Goal: Transaction & Acquisition: Purchase product/service

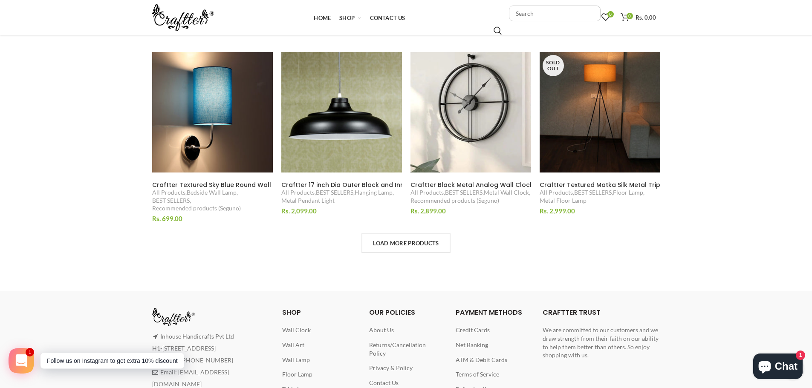
scroll to position [620, 0]
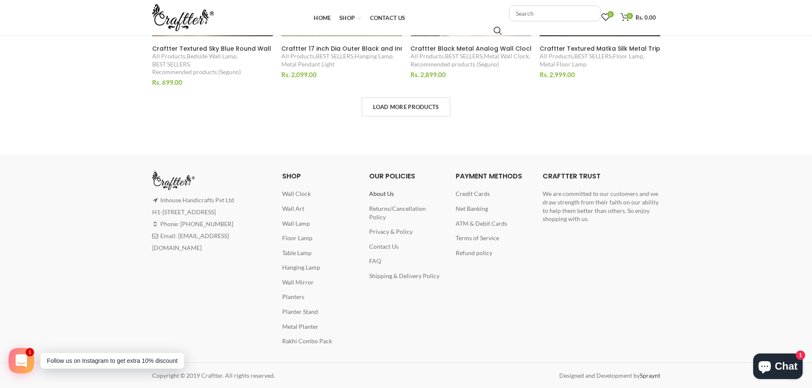
click at [388, 194] on span "About Us" at bounding box center [381, 193] width 25 height 7
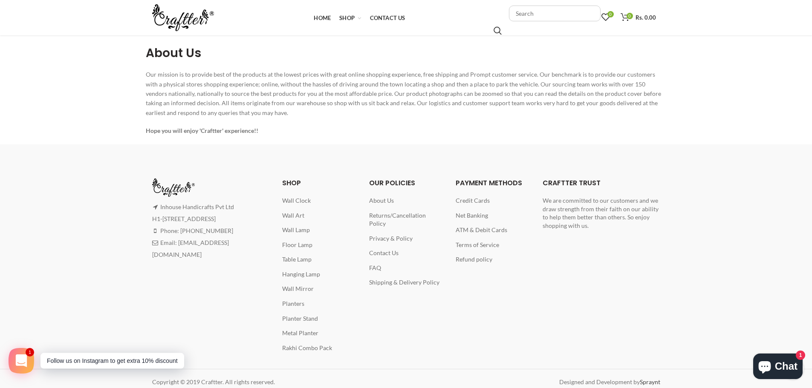
scroll to position [135, 0]
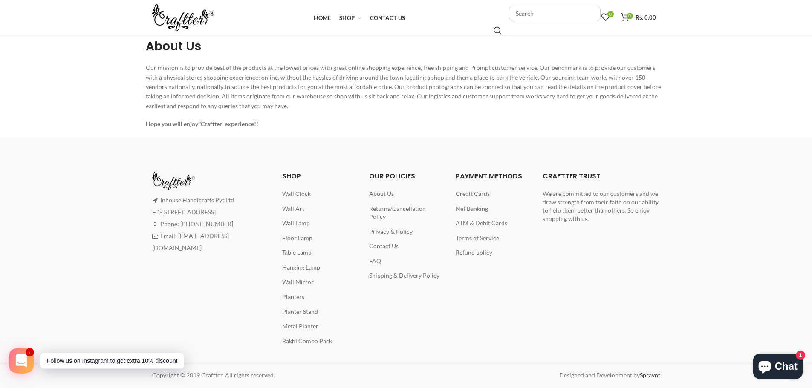
drag, startPoint x: 162, startPoint y: 202, endPoint x: 244, endPoint y: 203, distance: 82.7
click at [244, 203] on div "Inhouse Handicrafts Pvt Ltd H1-75-76 A, RIICO, Sitapura, Jaipur - 302022, Raj.,…" at bounding box center [211, 224] width 118 height 60
click at [426, 212] on span "Returns/Cancellation Policy" at bounding box center [397, 213] width 57 height 16
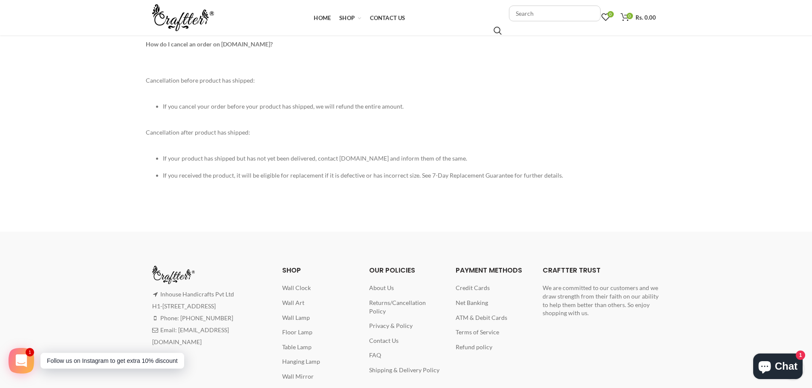
scroll to position [658, 0]
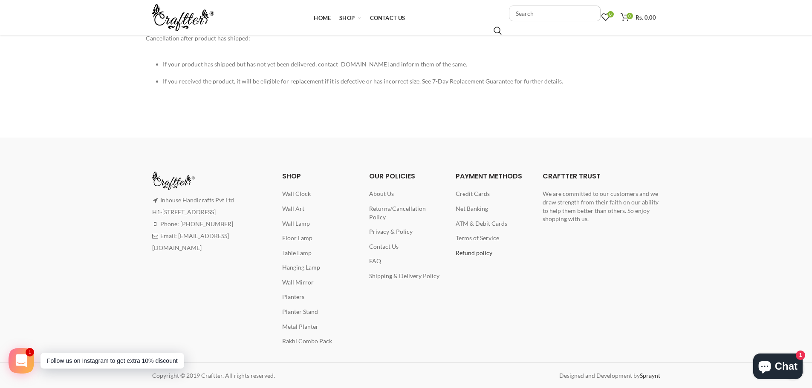
click at [479, 254] on span "Refund policy" at bounding box center [474, 252] width 37 height 7
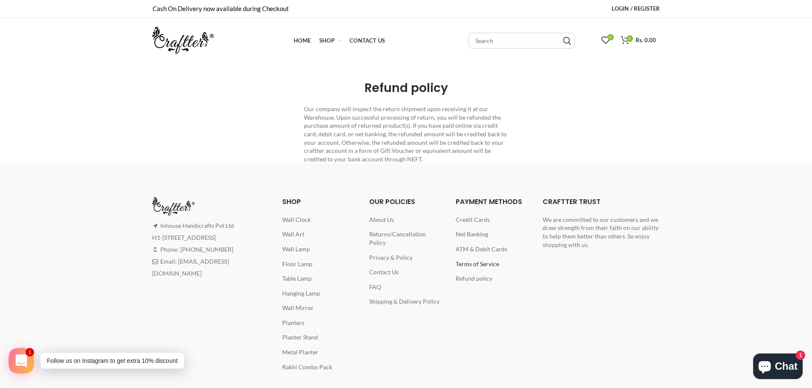
click at [491, 266] on span "Terms of Service" at bounding box center [477, 264] width 43 height 7
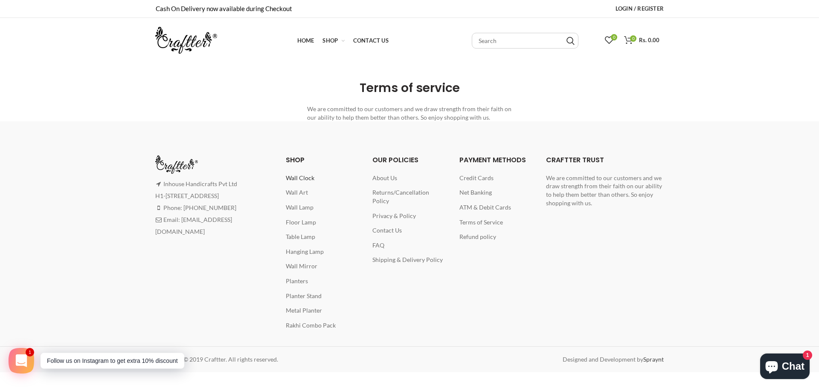
click at [305, 179] on span "Wall Clock" at bounding box center [300, 177] width 29 height 7
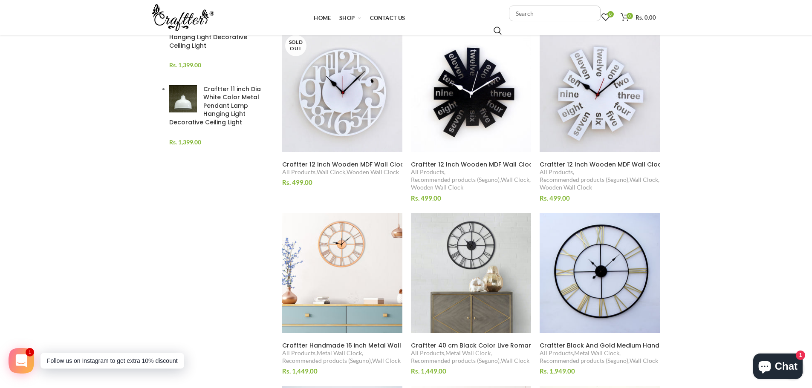
scroll to position [426, 0]
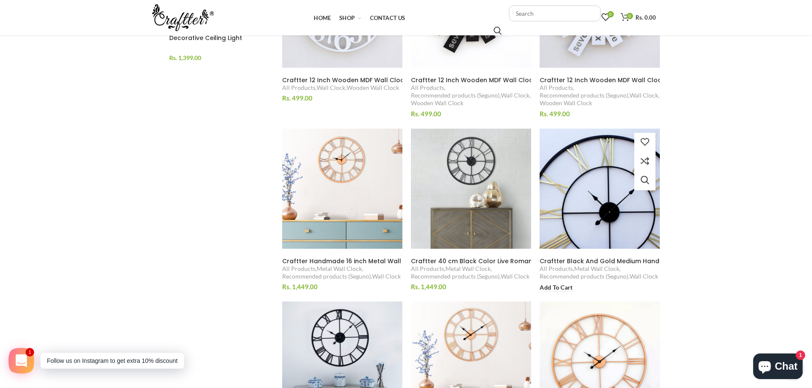
click at [599, 191] on img at bounding box center [600, 188] width 131 height 131
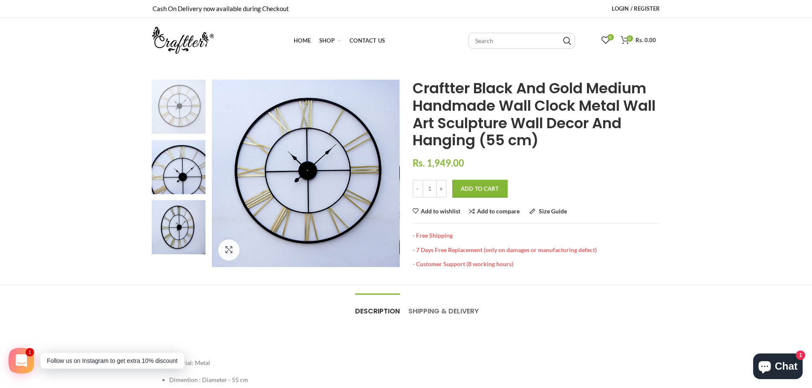
click at [483, 191] on button "Add to Cart" at bounding box center [479, 189] width 55 height 18
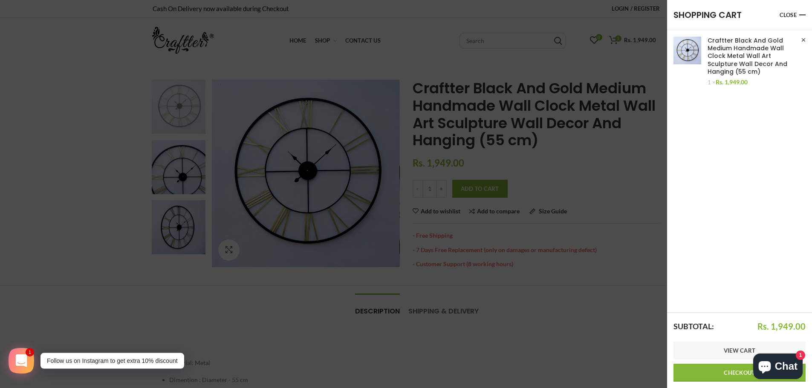
click at [719, 376] on link "Checkout" at bounding box center [740, 373] width 132 height 18
click at [802, 13] on link "Close" at bounding box center [793, 15] width 26 height 13
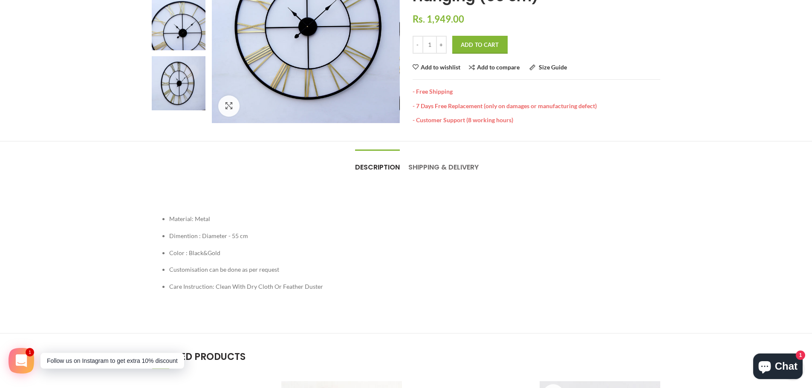
scroll to position [171, 0]
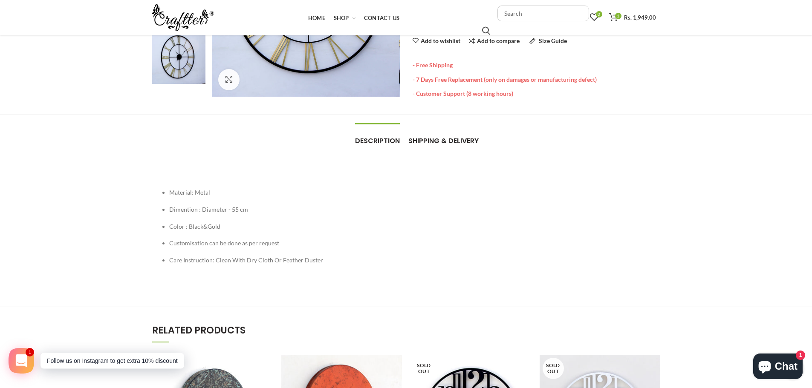
click at [452, 145] on span "Shipping & Delivery" at bounding box center [443, 141] width 70 height 10
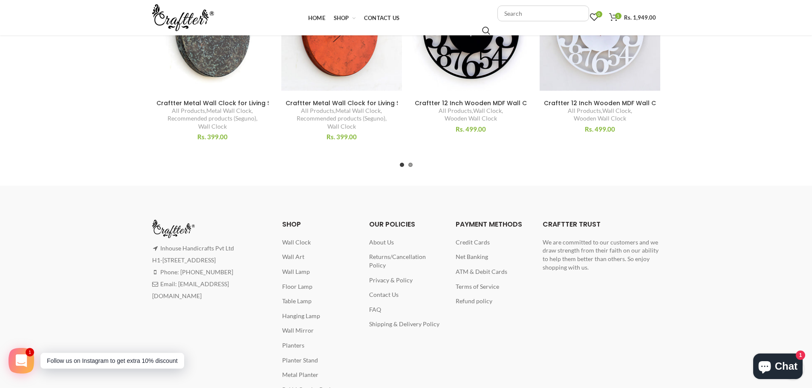
scroll to position [784, 0]
